Goal: Transaction & Acquisition: Purchase product/service

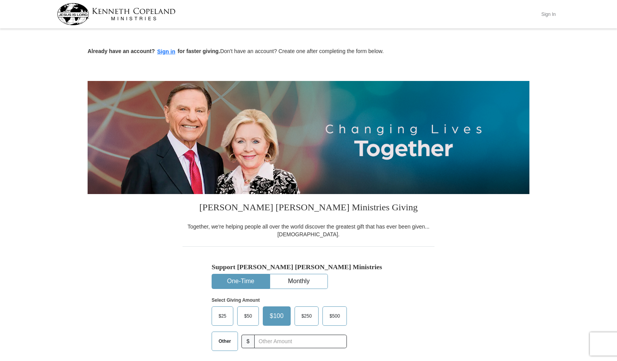
click at [548, 14] on button "Sign In" at bounding box center [548, 14] width 23 height 12
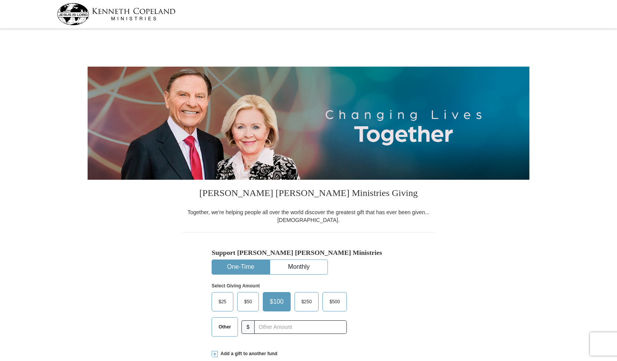
select select "AL"
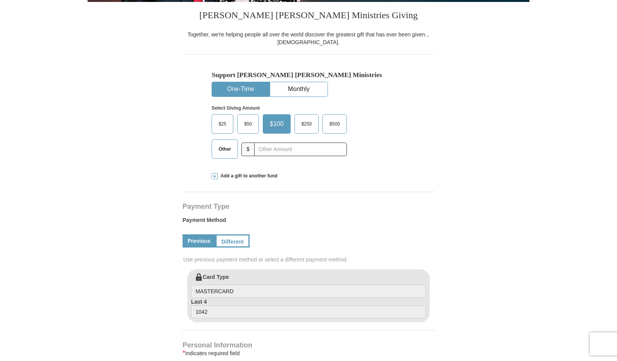
scroll to position [194, 0]
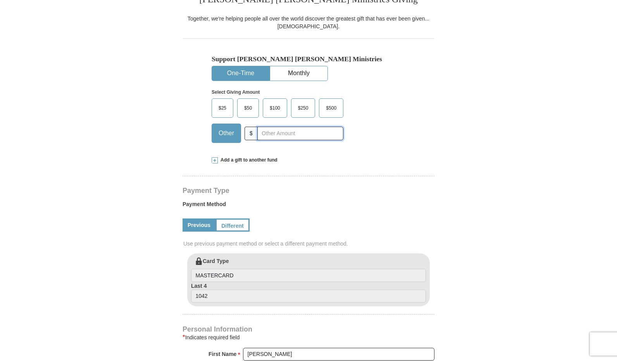
click at [264, 133] on input "text" at bounding box center [301, 134] width 86 height 14
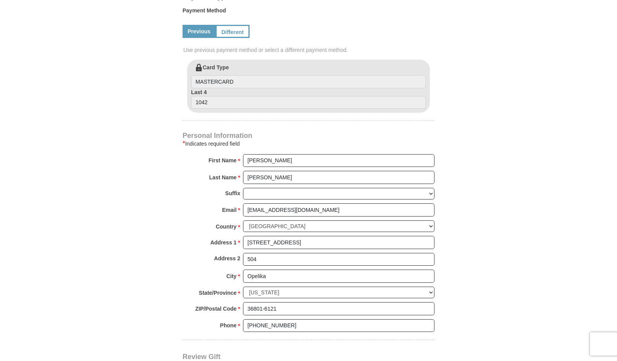
scroll to position [543, 0]
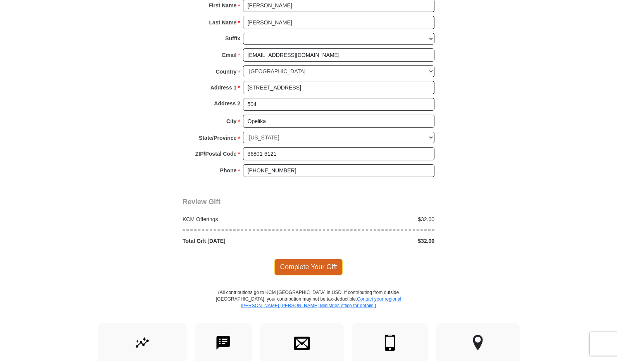
type input "32.00"
click at [308, 259] on span "Complete Your Gift" at bounding box center [309, 267] width 69 height 16
